Goal: Information Seeking & Learning: Find specific fact

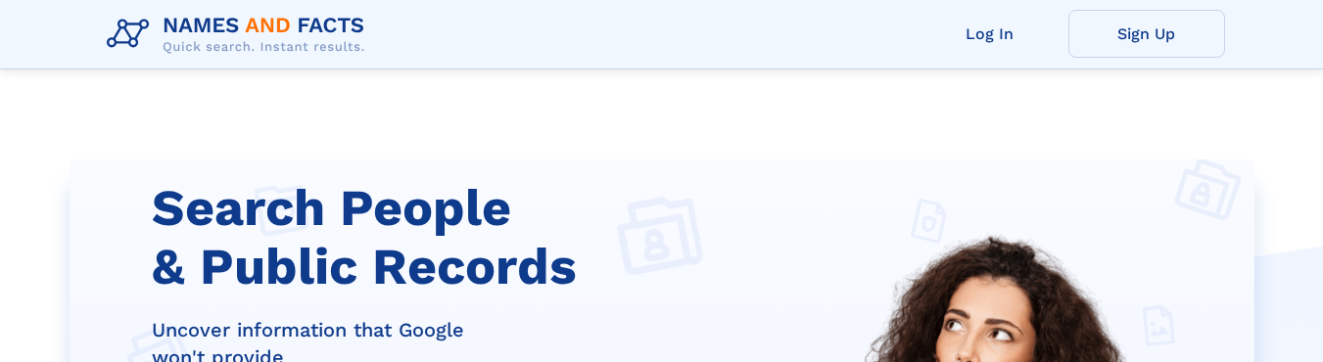
scroll to position [368, 0]
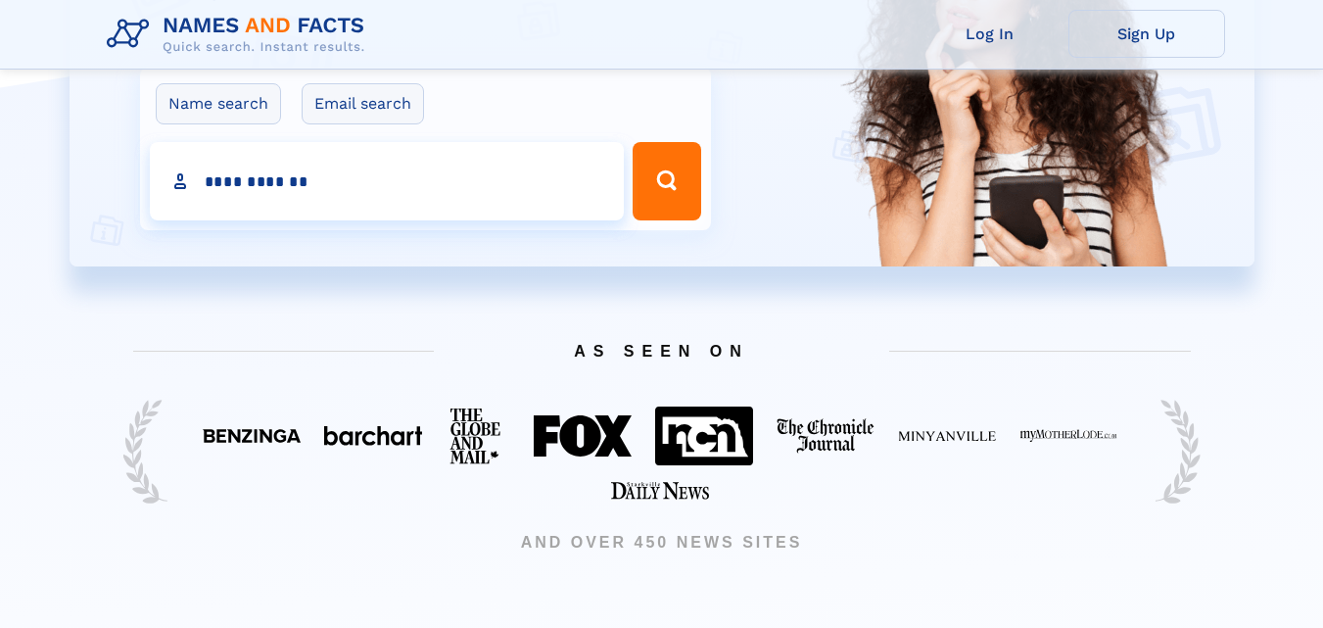
type input "**********"
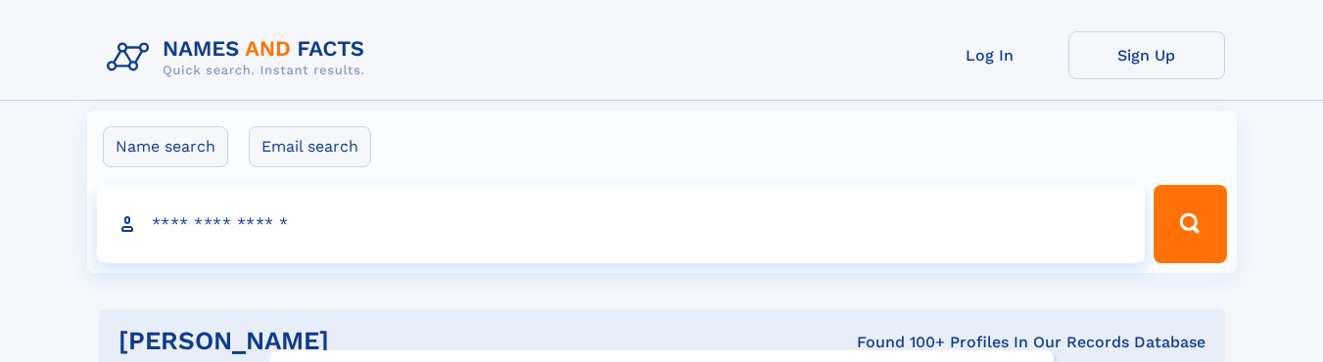
click input "**" at bounding box center [0, 0] width 0 height 0
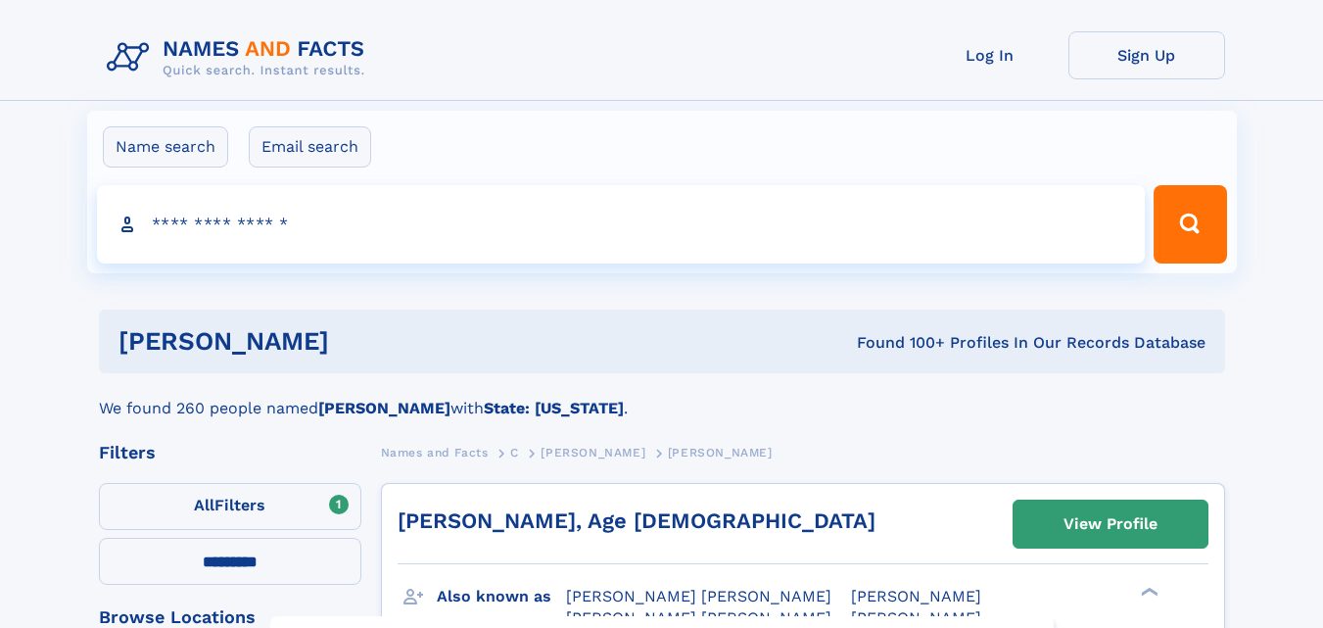
select select "**"
